Goal: Information Seeking & Learning: Learn about a topic

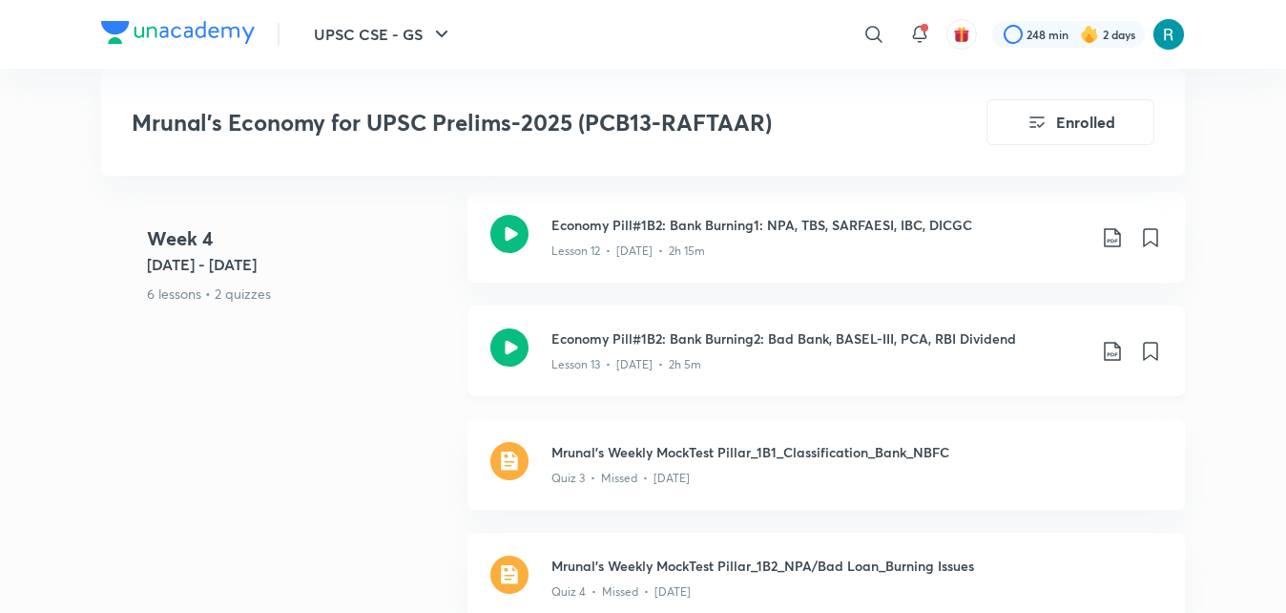
click at [502, 353] on icon at bounding box center [510, 347] width 38 height 38
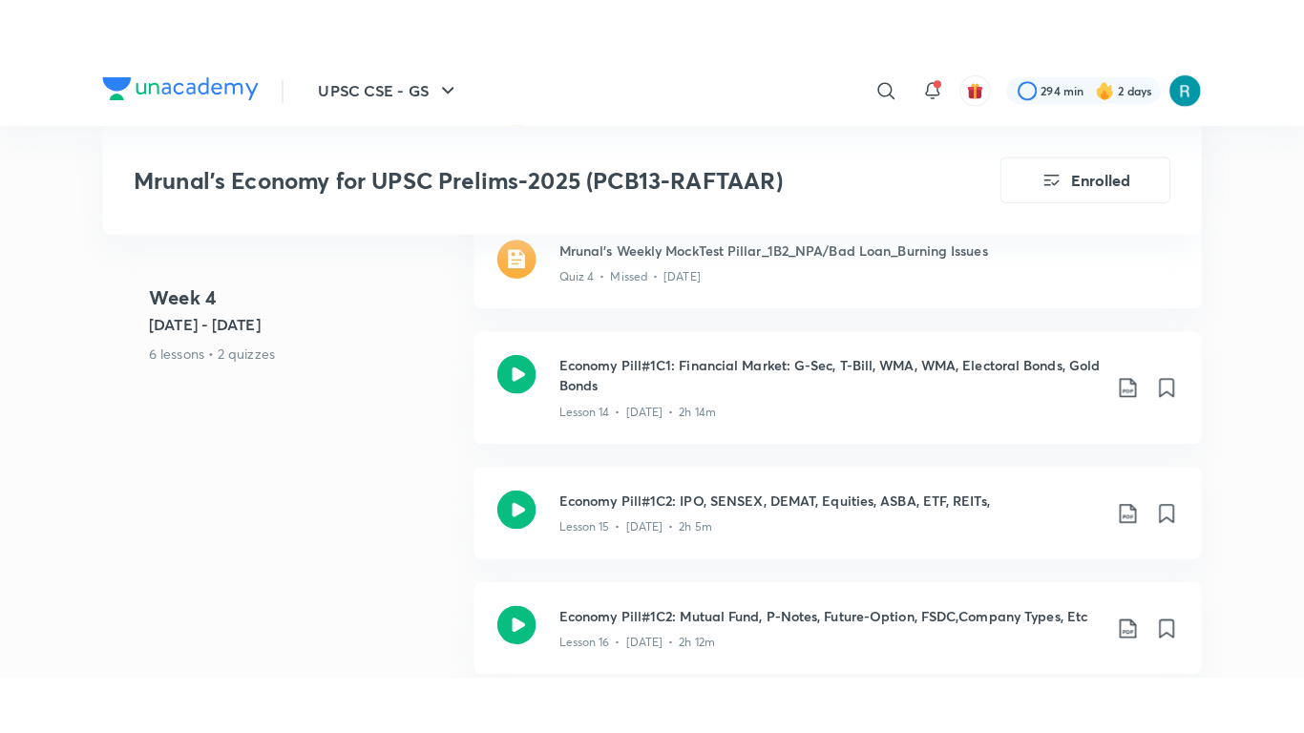
scroll to position [3354, 0]
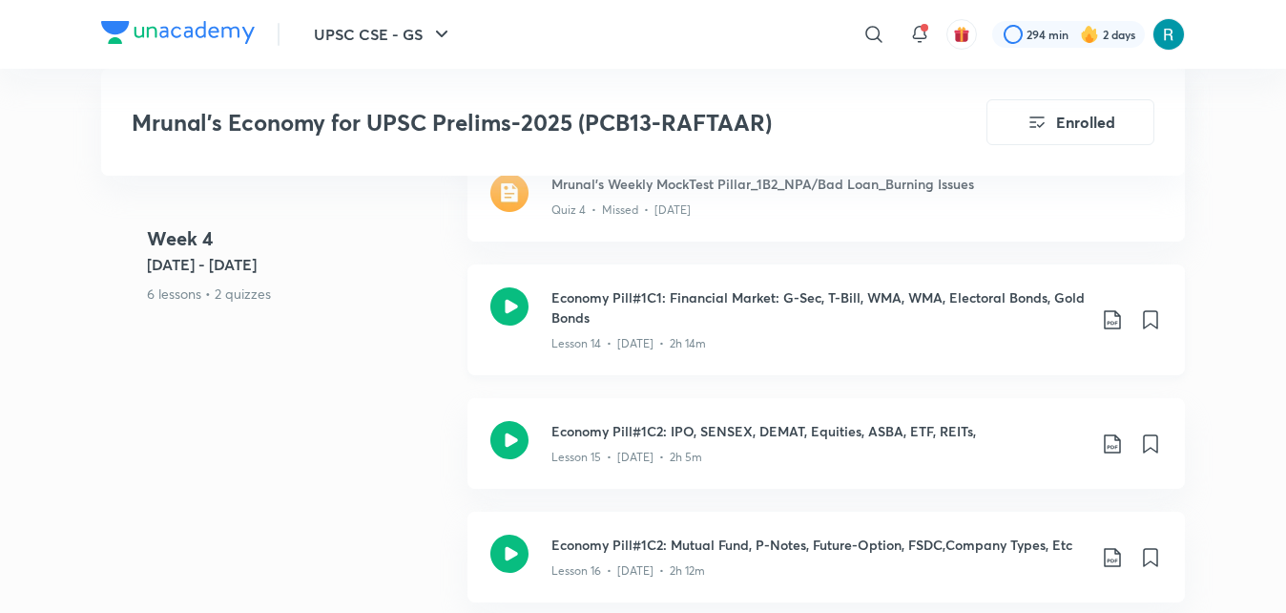
click at [508, 315] on icon at bounding box center [510, 306] width 38 height 38
